Goal: Information Seeking & Learning: Learn about a topic

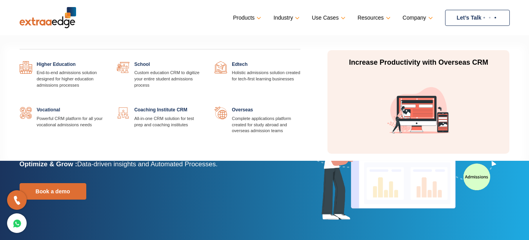
click at [105, 61] on link at bounding box center [105, 61] width 0 height 0
